Goal: Information Seeking & Learning: Learn about a topic

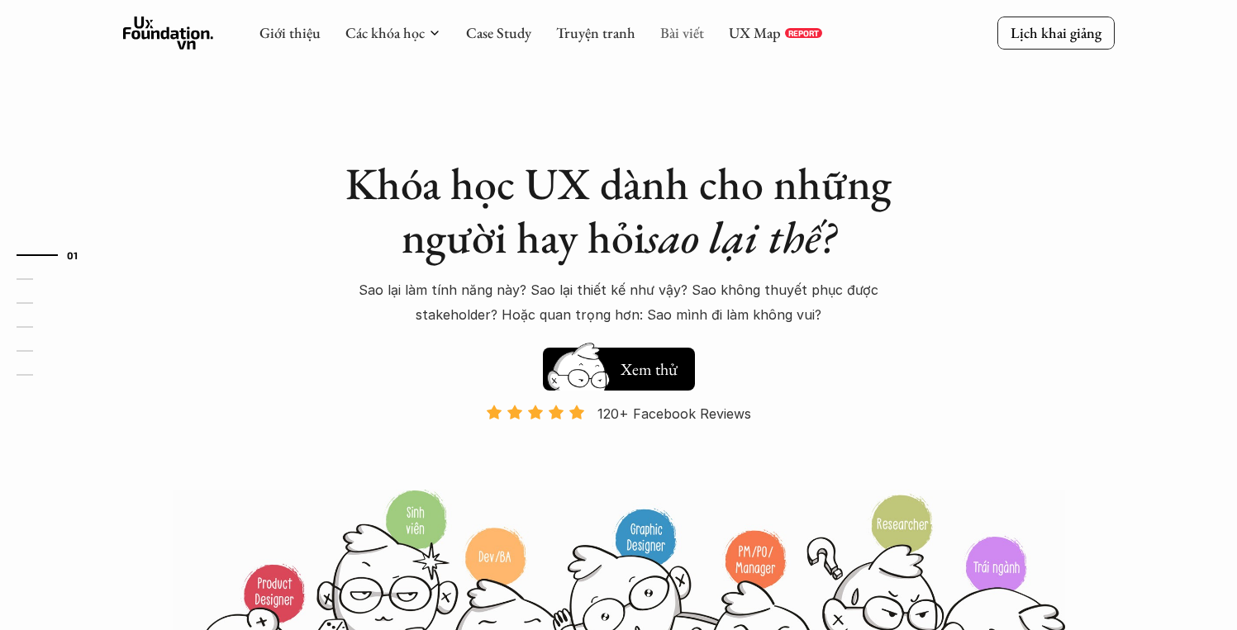
click at [689, 39] on link "Bài viết" at bounding box center [682, 32] width 44 height 19
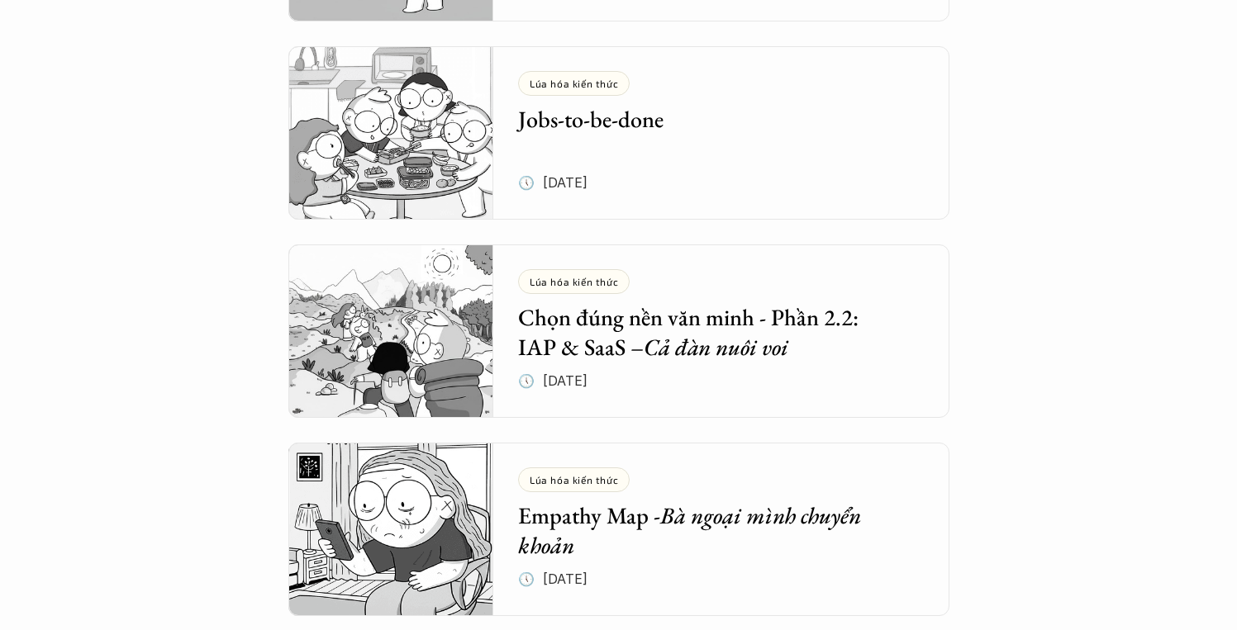
scroll to position [931, 0]
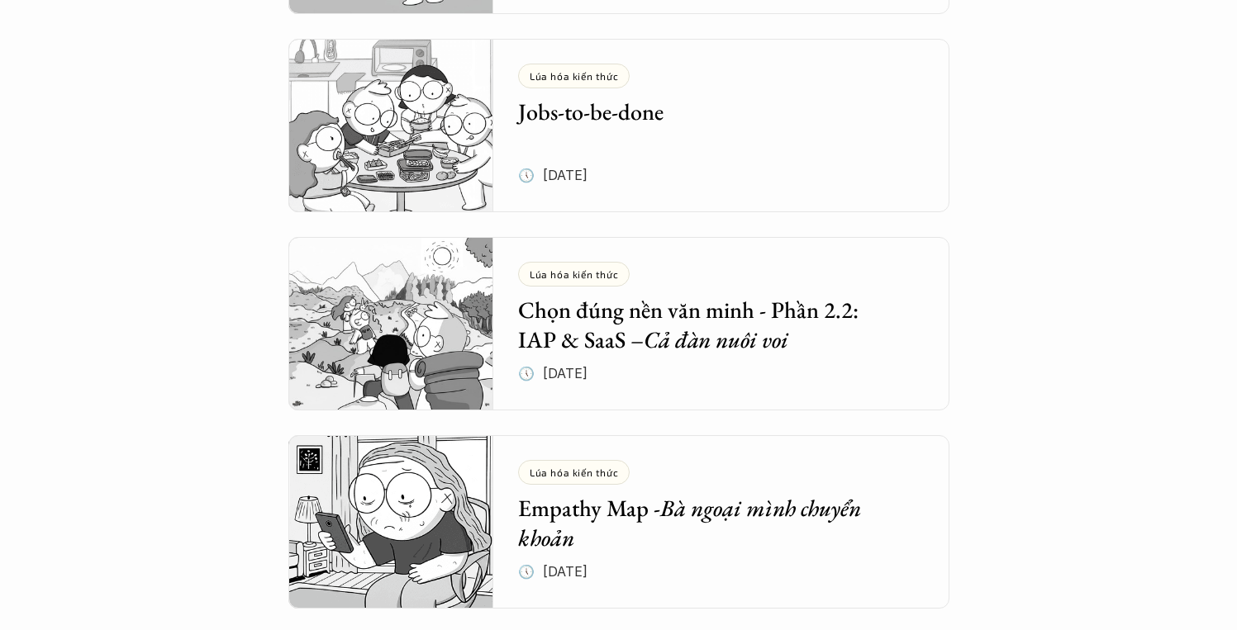
click at [720, 321] on h5 "Chọn đúng nền văn minh - Phần 2.2: IAP & SaaS – Cả đàn nuôi voi" at bounding box center [709, 325] width 382 height 60
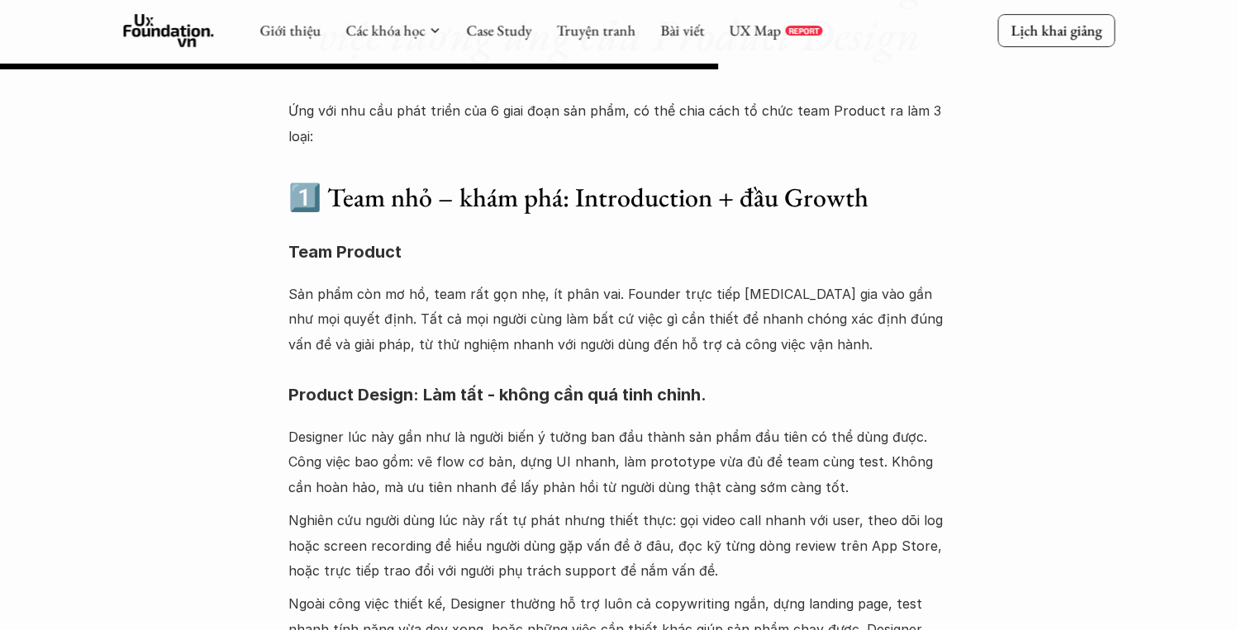
scroll to position [3667, 0]
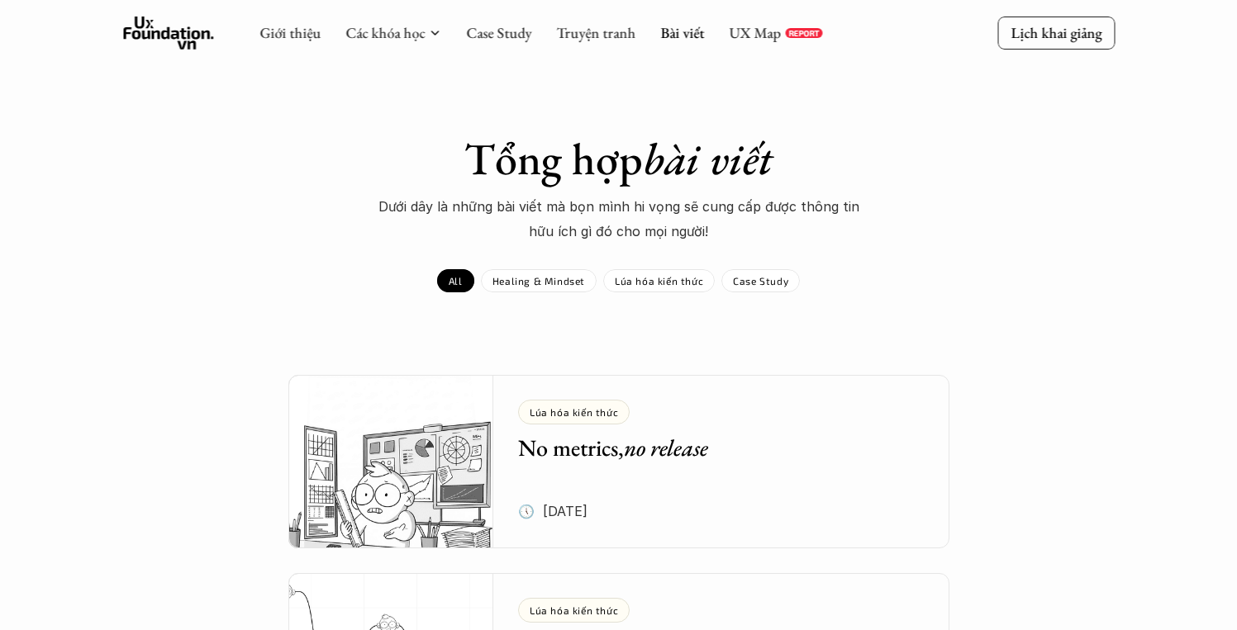
click at [289, 136] on div "Tổng hợp bài viết Dưới dây là những bài viết mà bọn mình hi vọng sẽ cung cấp đư…" at bounding box center [618, 188] width 1237 height 112
click at [940, 254] on div "Tổng hợp bài viết Dưới dây là những bài viết mà bọn mình hi vọng sẽ cung cấp đư…" at bounding box center [618, 212] width 1237 height 160
